Goal: Navigation & Orientation: Find specific page/section

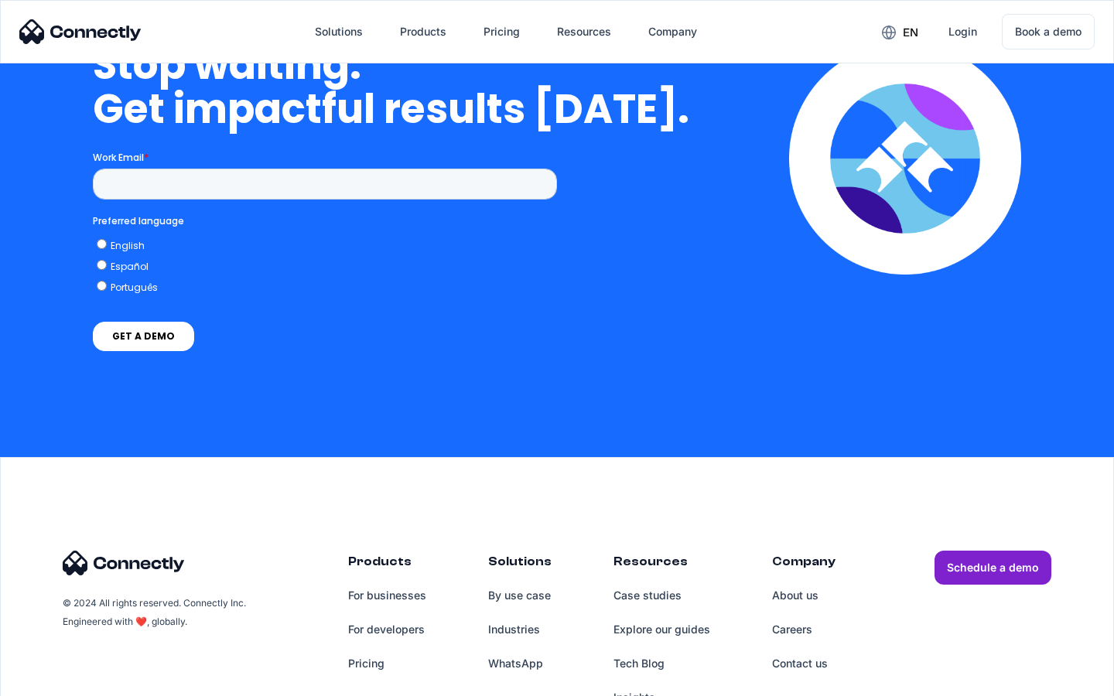
scroll to position [4499, 0]
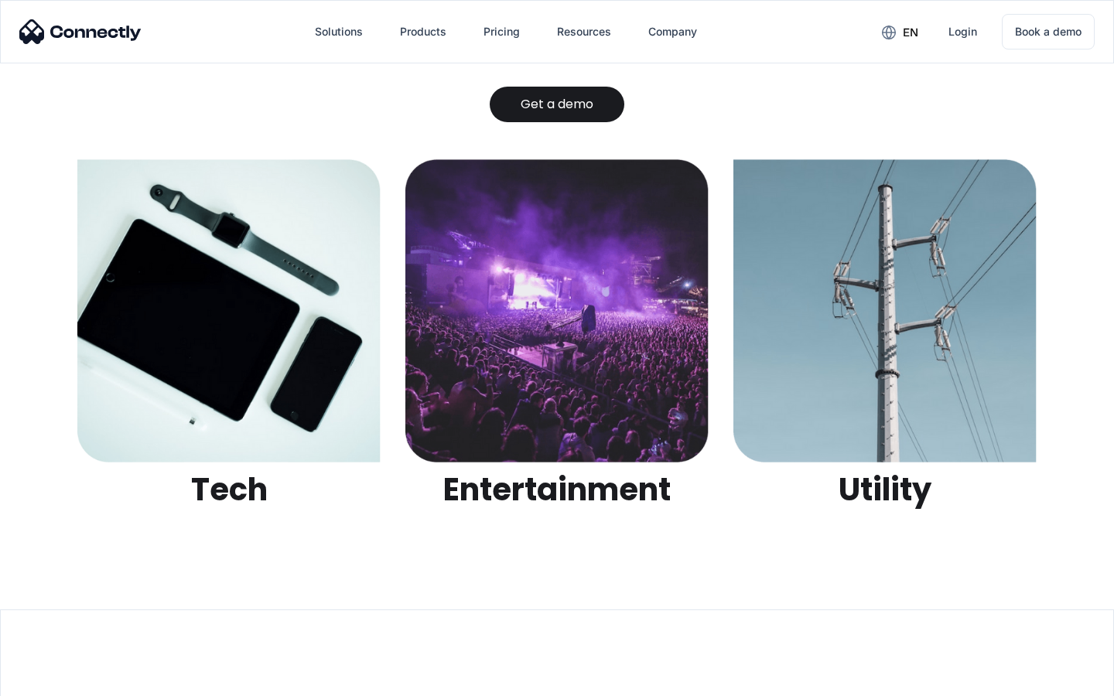
scroll to position [4882, 0]
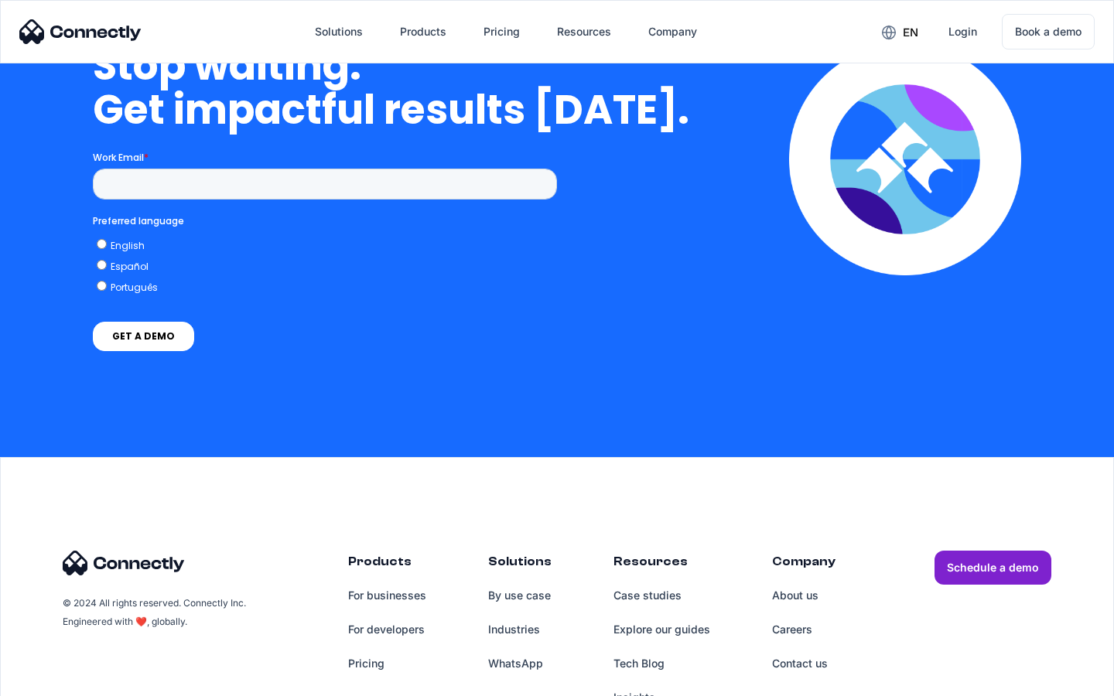
scroll to position [6364, 0]
